Goal: Task Accomplishment & Management: Use online tool/utility

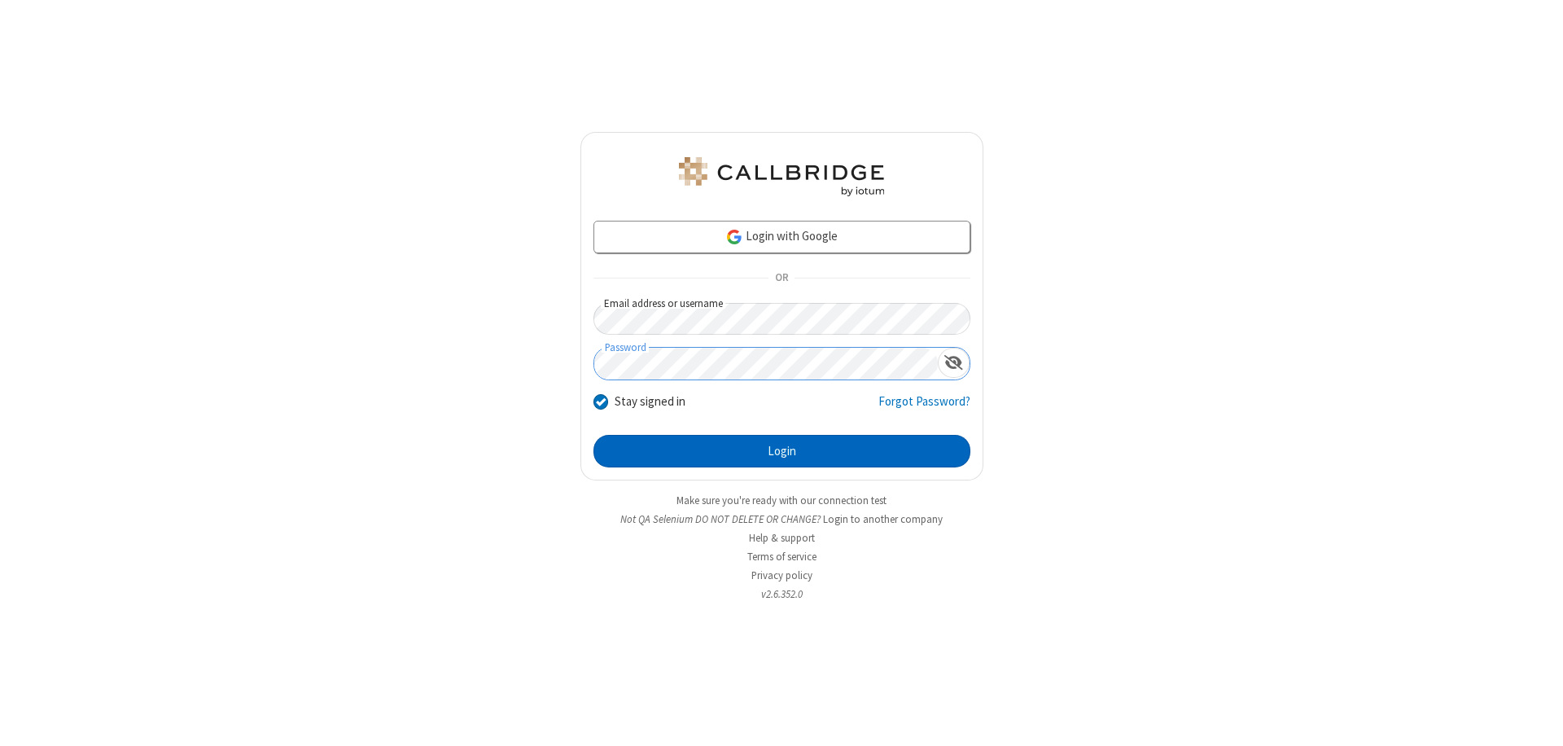
click at [782, 451] on button "Login" at bounding box center [782, 451] width 377 height 33
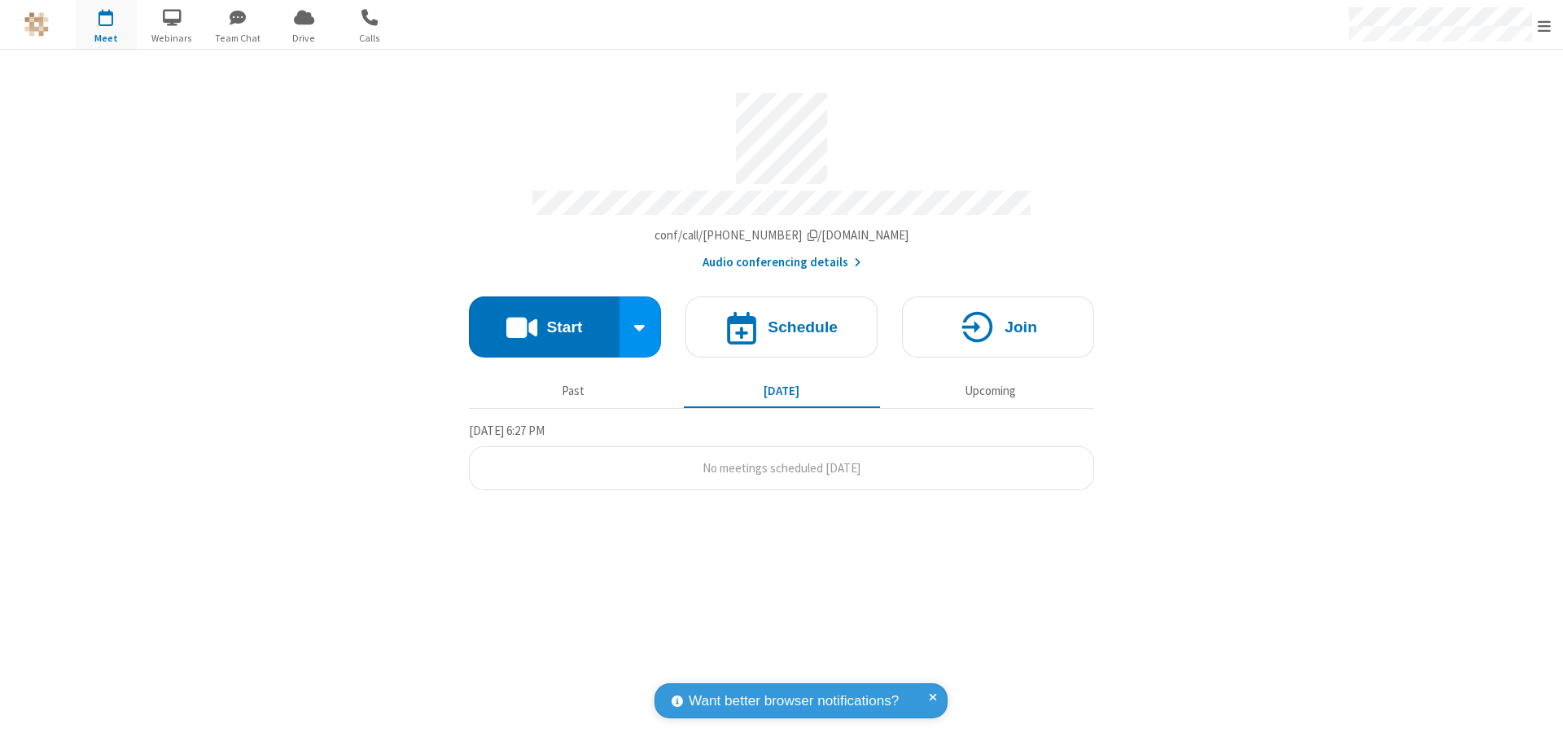
click at [544, 319] on button "Start" at bounding box center [544, 326] width 151 height 61
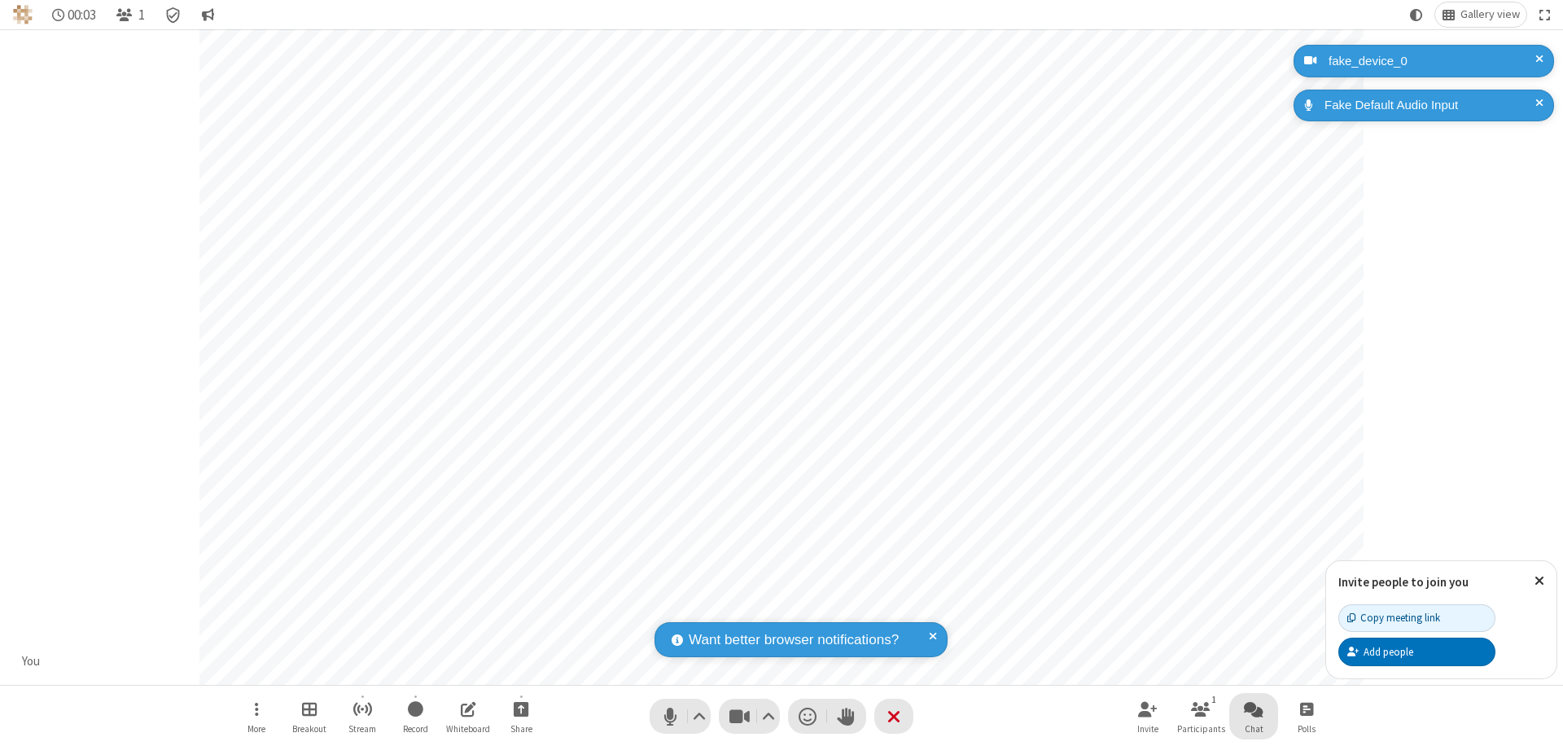
click at [1254, 708] on span "Open chat" at bounding box center [1254, 709] width 20 height 20
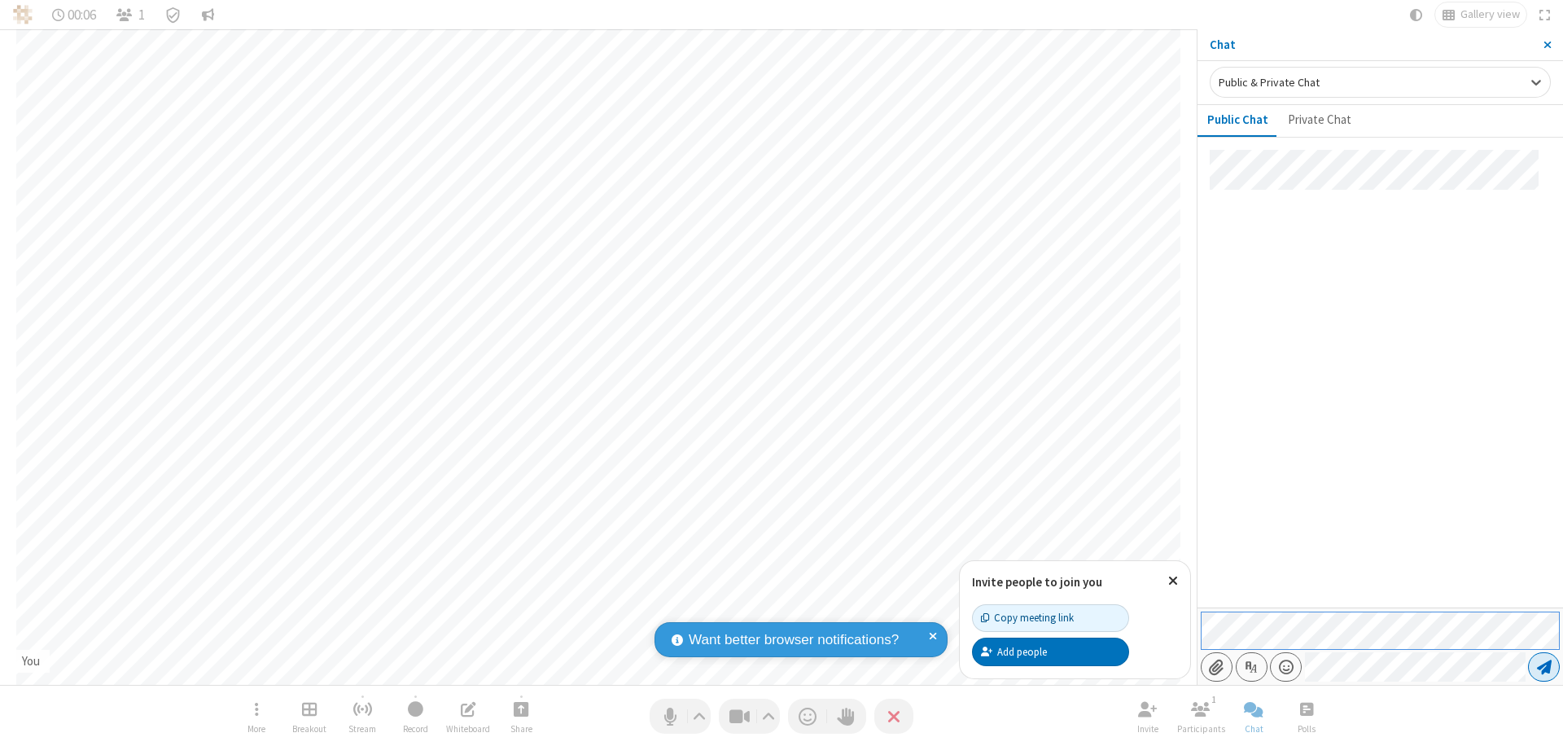
click at [1544, 667] on span "Send message" at bounding box center [1544, 667] width 15 height 16
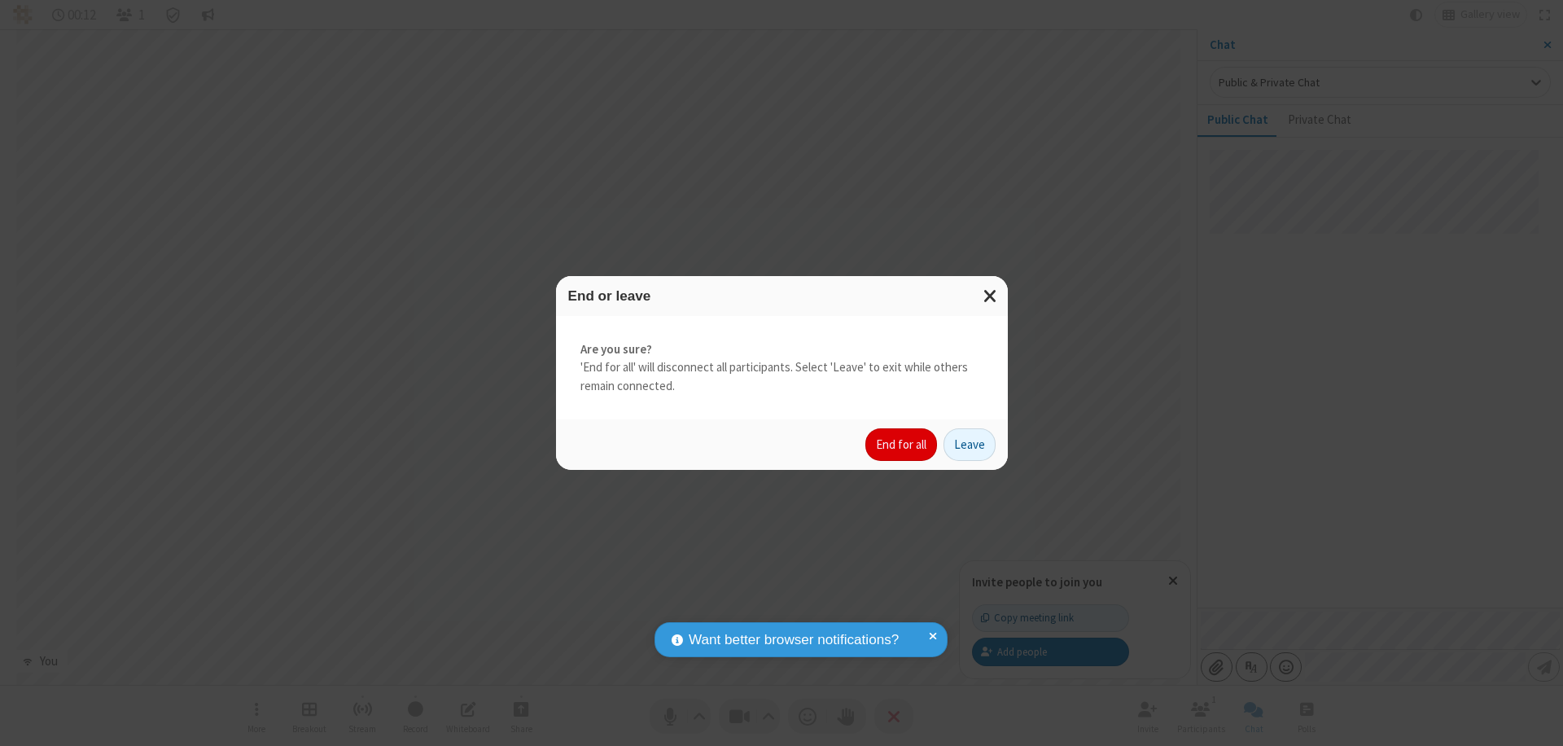
click at [902, 445] on button "End for all" at bounding box center [901, 444] width 72 height 33
